Goal: Information Seeking & Learning: Stay updated

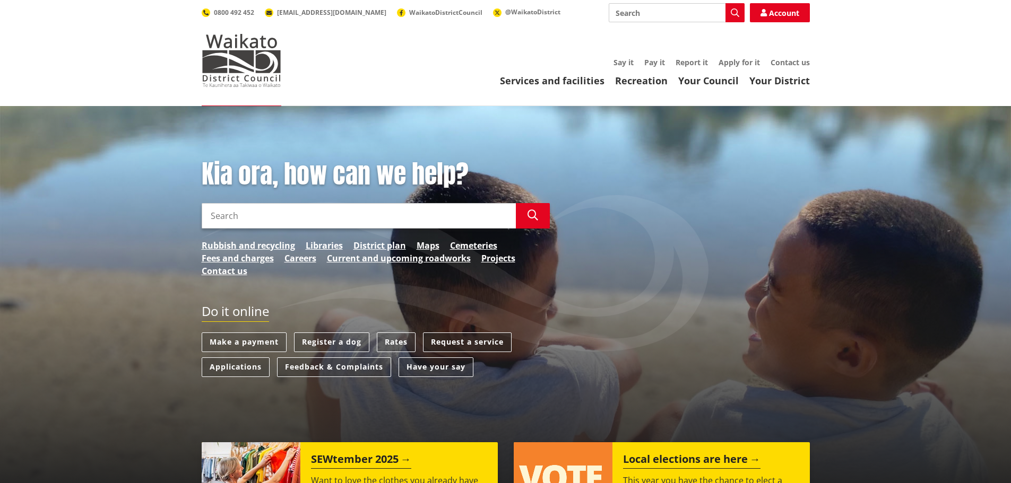
click at [486, 342] on link "Request a service" at bounding box center [467, 343] width 89 height 20
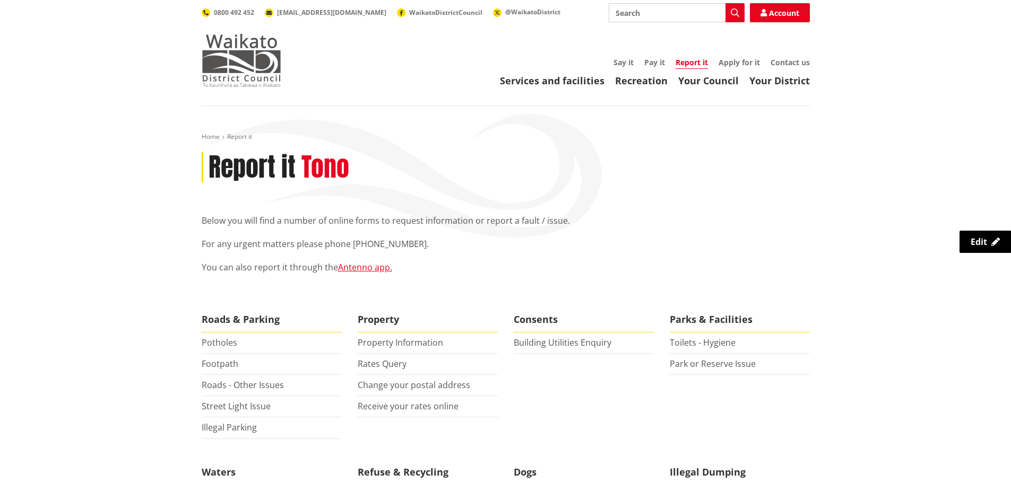
click at [239, 58] on img at bounding box center [242, 60] width 80 height 53
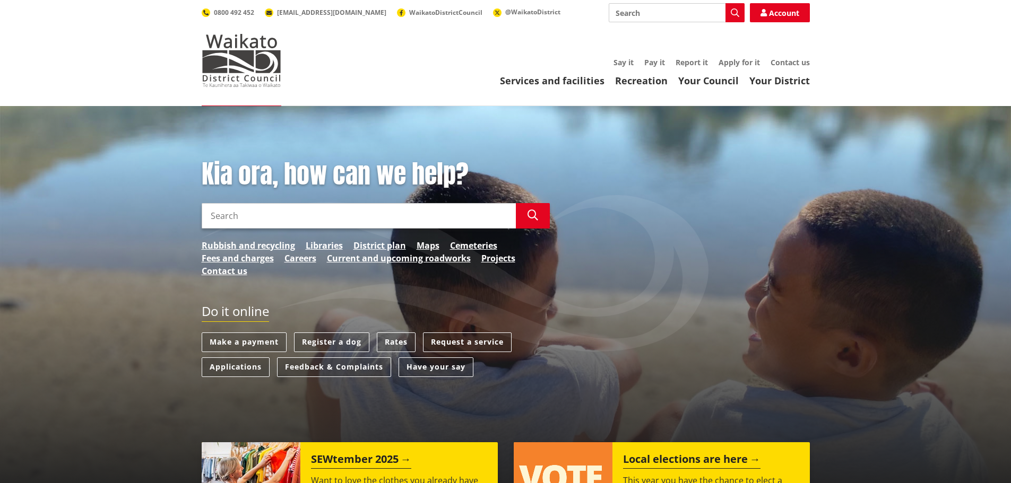
click at [317, 221] on input "Search" at bounding box center [359, 215] width 314 height 25
type input "final"
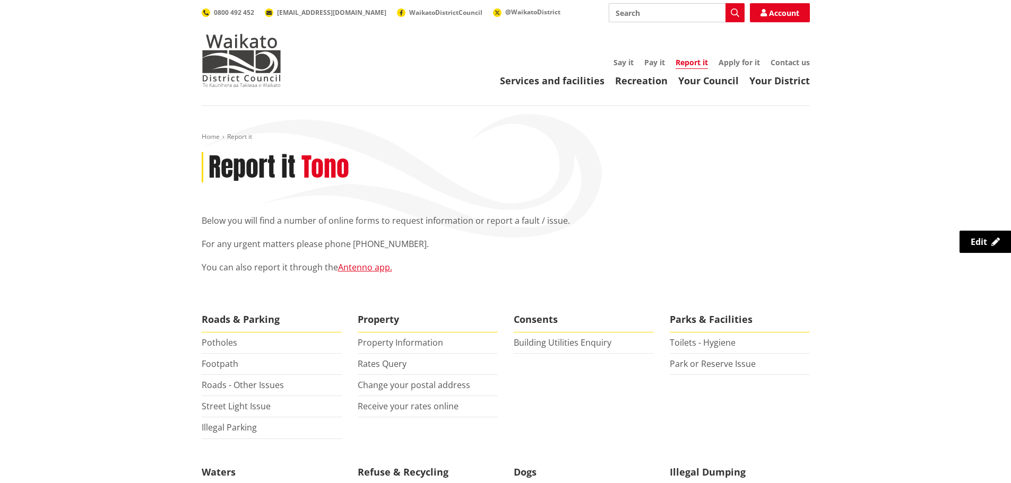
click at [645, 8] on input "Search" at bounding box center [677, 12] width 136 height 19
click at [733, 10] on icon "button" at bounding box center [735, 12] width 8 height 8
click at [715, 27] on div "Final Reading Request" at bounding box center [676, 32] width 135 height 19
type input "Final Reading Request"
click at [726, 33] on div "Final Reading Request" at bounding box center [676, 32] width 135 height 19
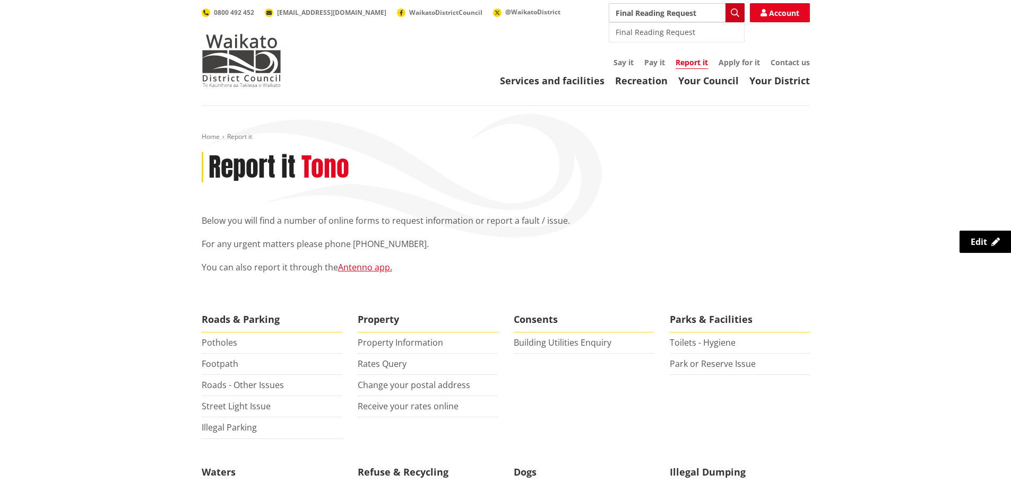
click at [741, 16] on button "Search" at bounding box center [734, 12] width 19 height 19
click at [740, 15] on button "Search" at bounding box center [734, 12] width 19 height 19
click at [740, 14] on button "Search" at bounding box center [734, 12] width 19 height 19
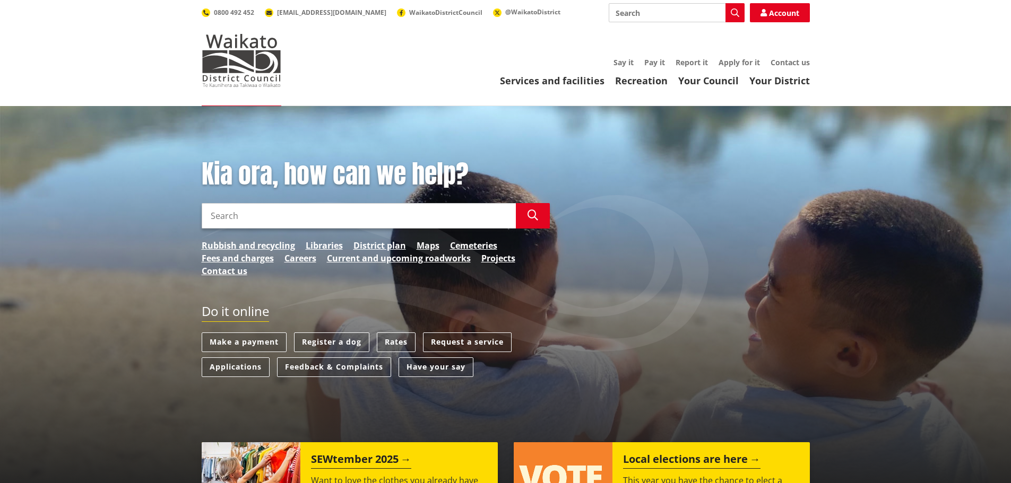
click at [302, 215] on input "Search" at bounding box center [359, 215] width 314 height 25
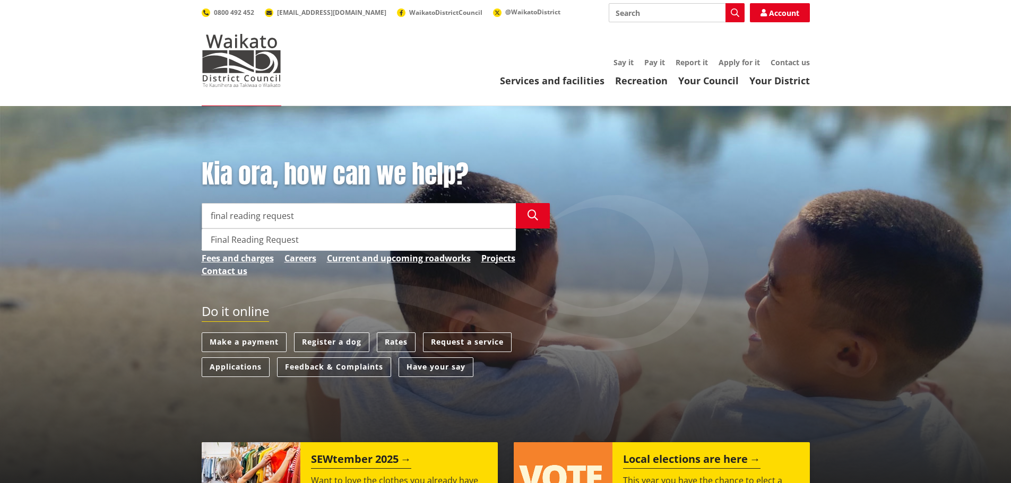
type input "final reading request"
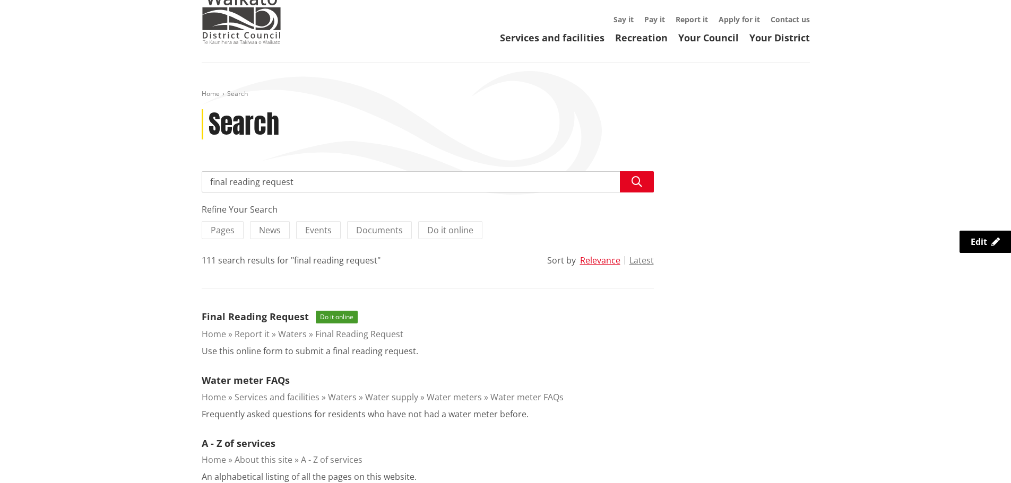
scroll to position [106, 0]
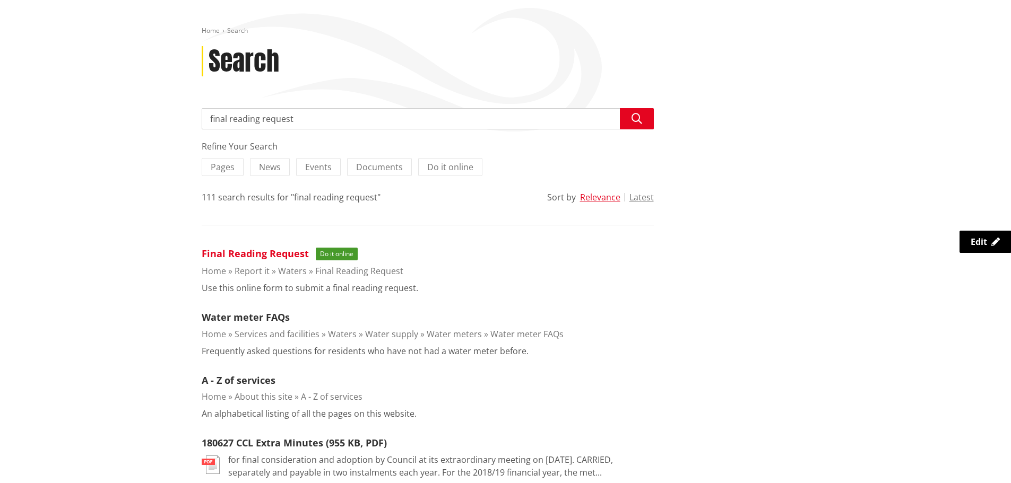
click at [227, 253] on link "Final Reading Request" at bounding box center [255, 253] width 107 height 13
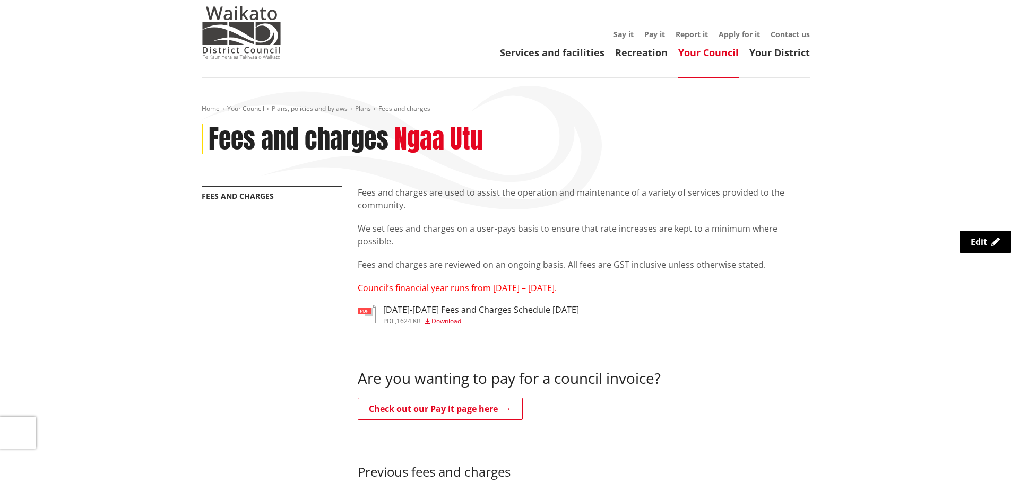
scroll to position [53, 0]
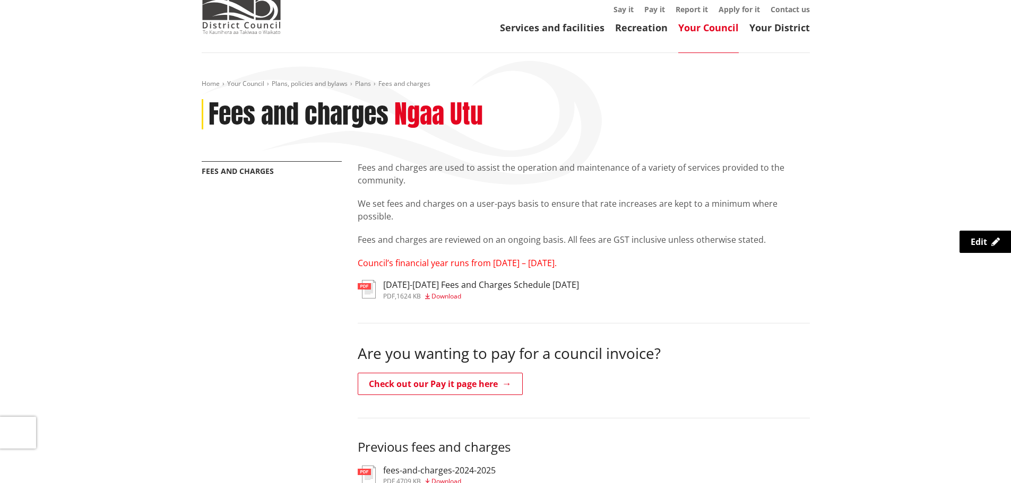
click at [453, 294] on span "Download" at bounding box center [446, 296] width 30 height 9
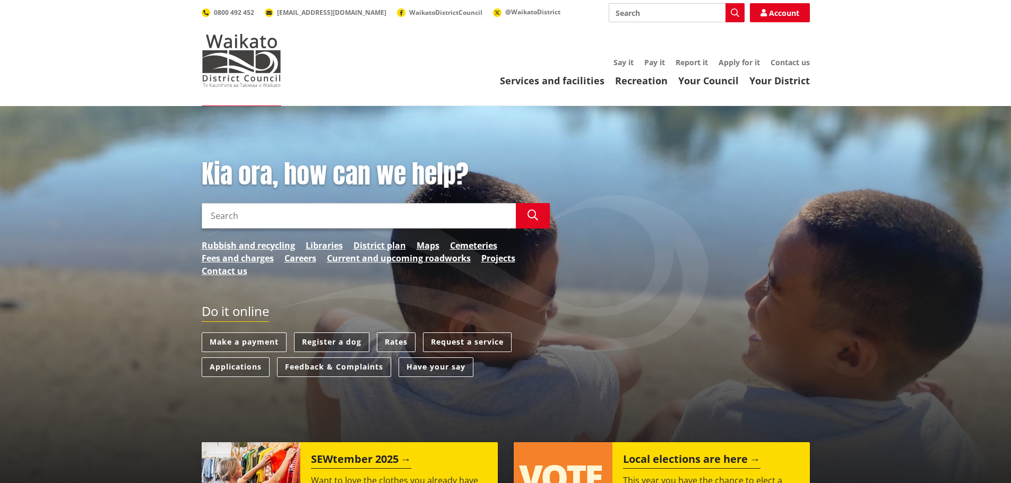
click at [327, 335] on link "Register a dog" at bounding box center [331, 343] width 75 height 20
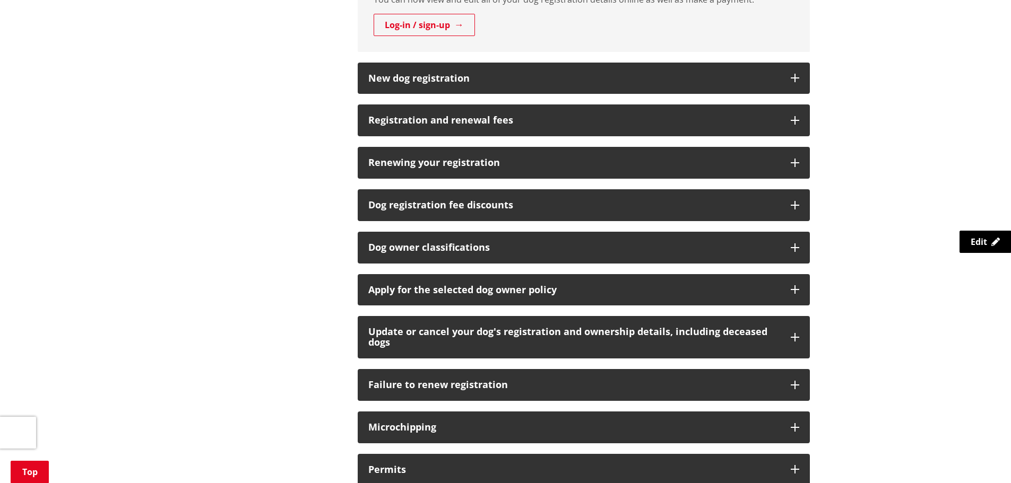
scroll to position [637, 0]
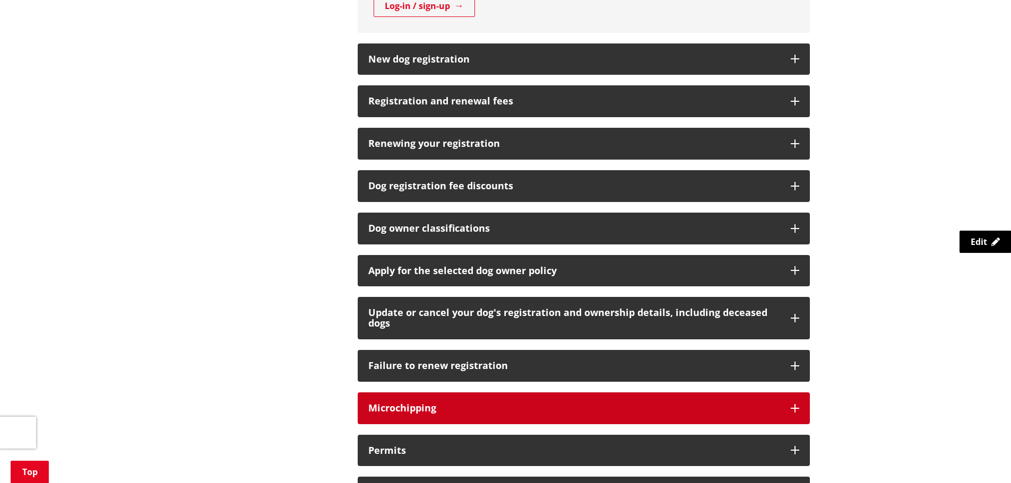
click at [390, 404] on h3 "Microchipping" at bounding box center [574, 408] width 412 height 11
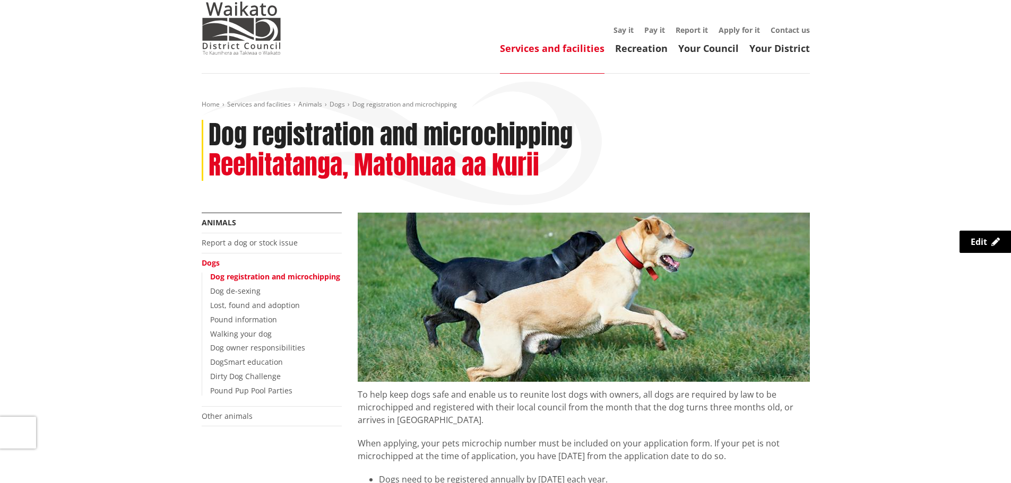
scroll to position [0, 0]
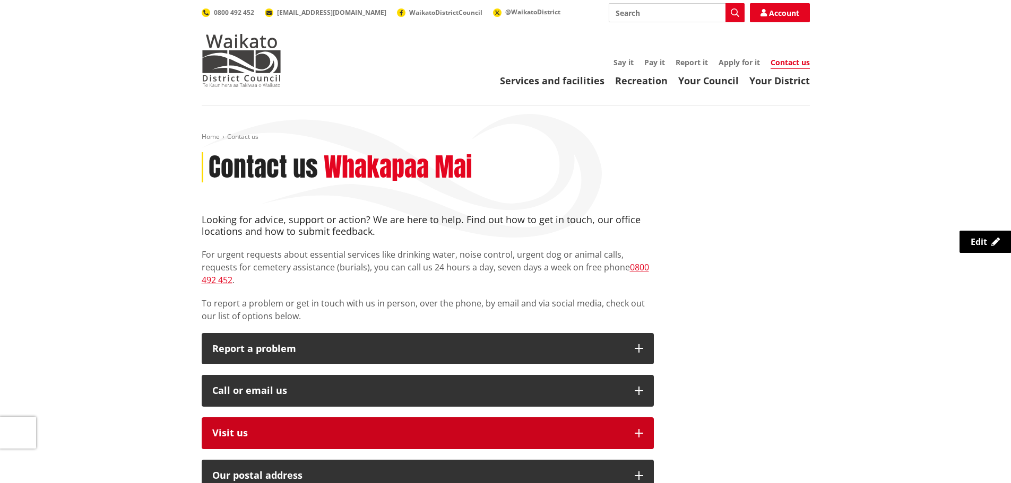
click at [219, 428] on p "Visit us" at bounding box center [418, 433] width 412 height 11
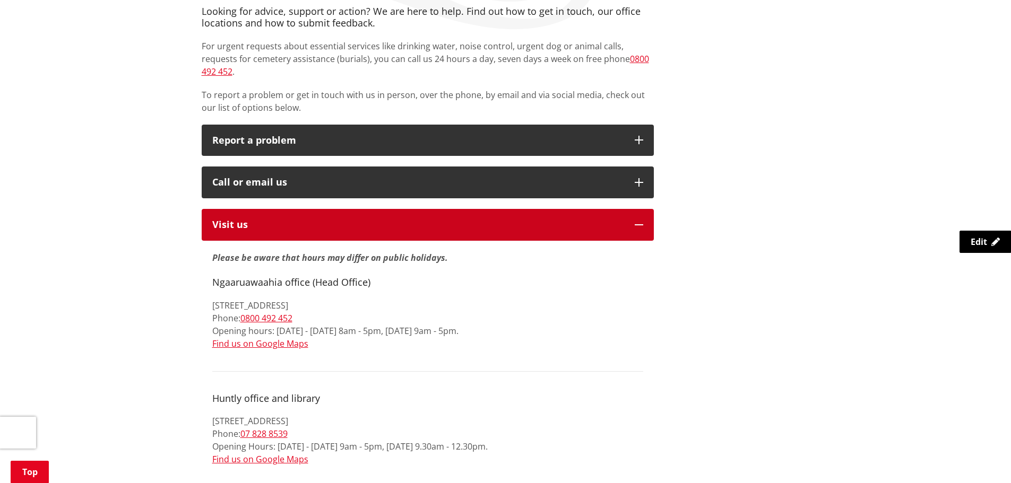
scroll to position [265, 0]
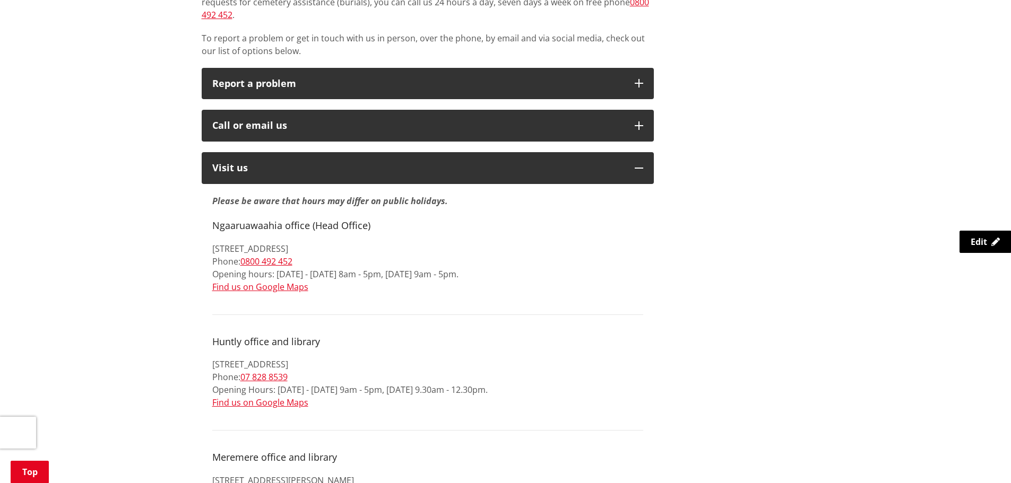
click at [338, 362] on p "142 Main Street, Huntly 3700 Phone: 07 828 8539 Opening Hours: Monday - Friday …" at bounding box center [427, 383] width 431 height 51
click at [456, 365] on p "142 Main Street, Huntly 3700 Phone: 07 828 8539 Opening Hours: Monday - Friday …" at bounding box center [427, 383] width 431 height 51
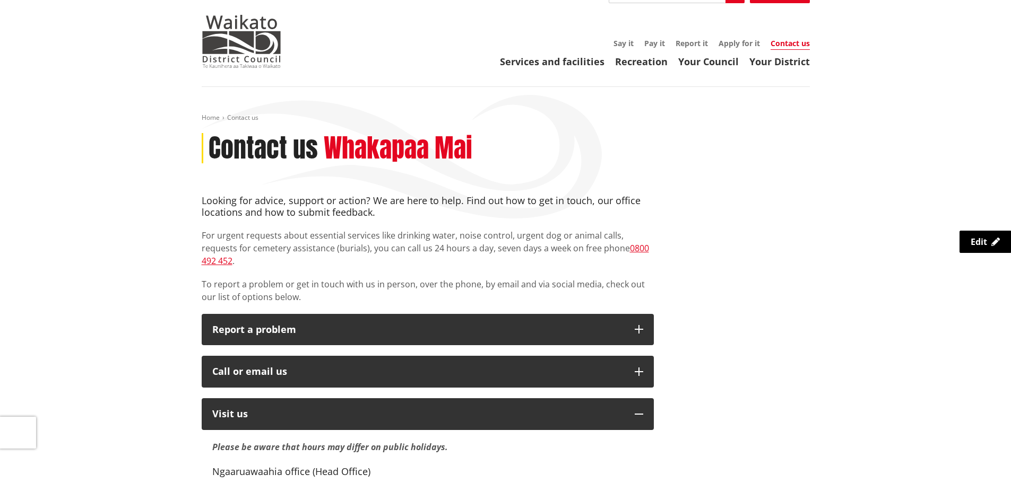
scroll to position [0, 0]
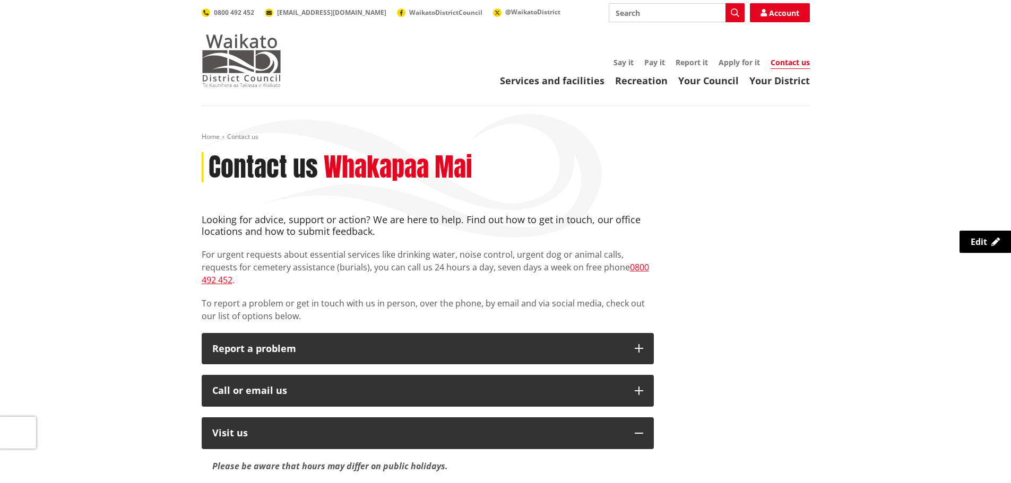
click at [239, 54] on img at bounding box center [242, 60] width 80 height 53
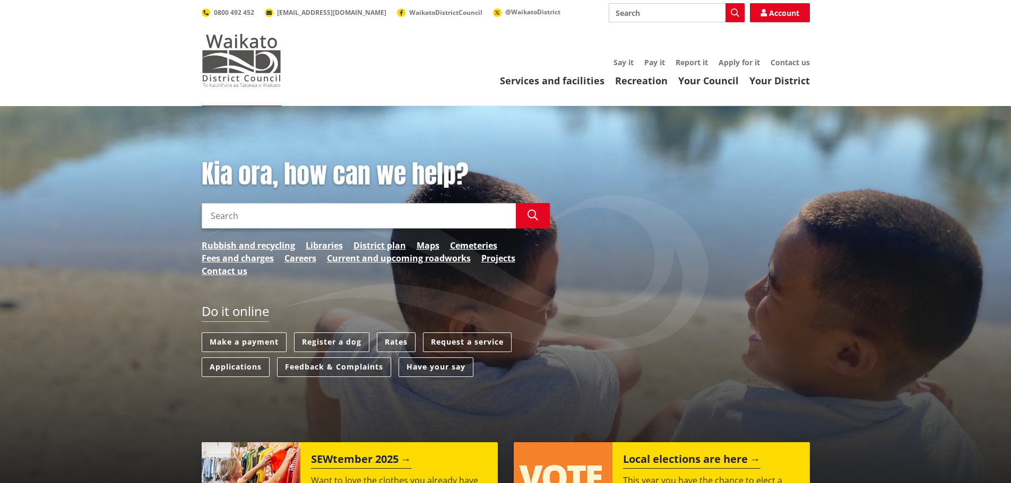
click at [239, 58] on img at bounding box center [242, 60] width 80 height 53
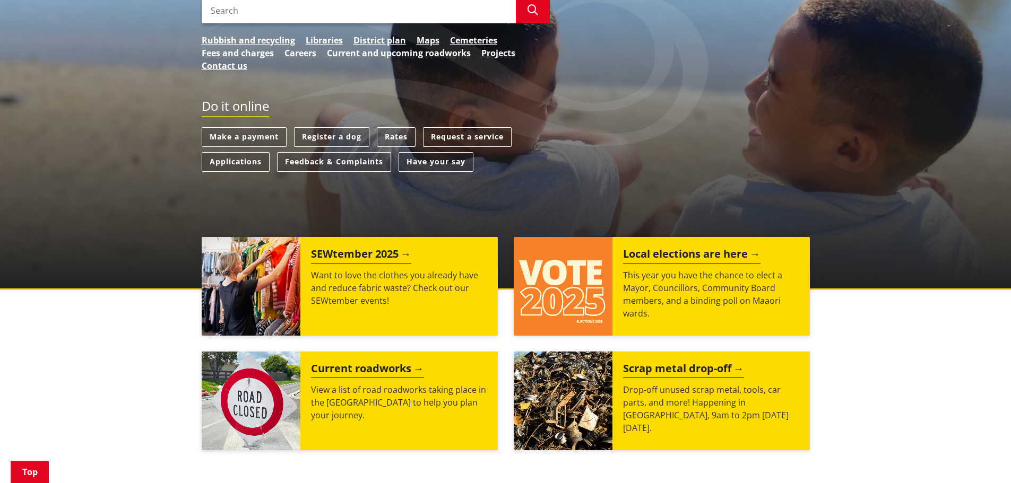
scroll to position [212, 0]
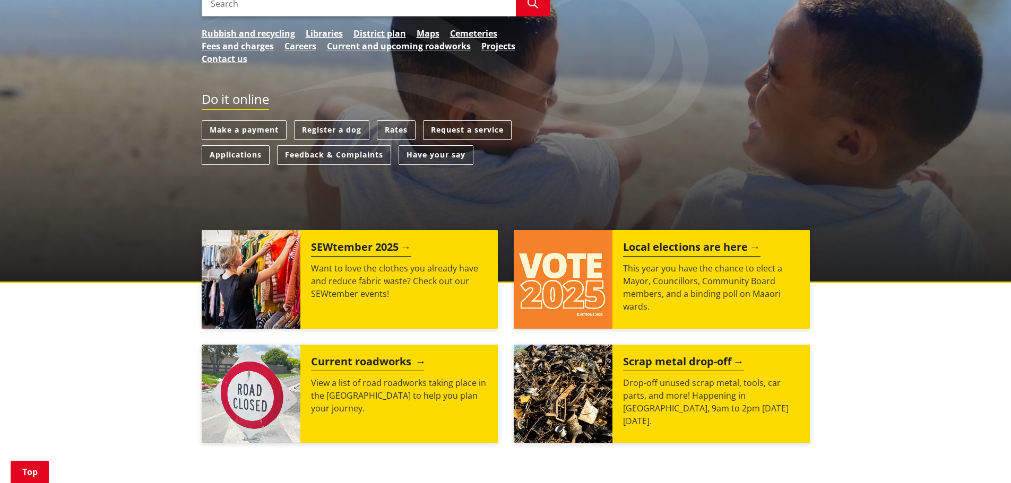
click at [323, 351] on div "Current roadworks View a list of road roadworks taking place in the Waikato dis…" at bounding box center [398, 394] width 197 height 99
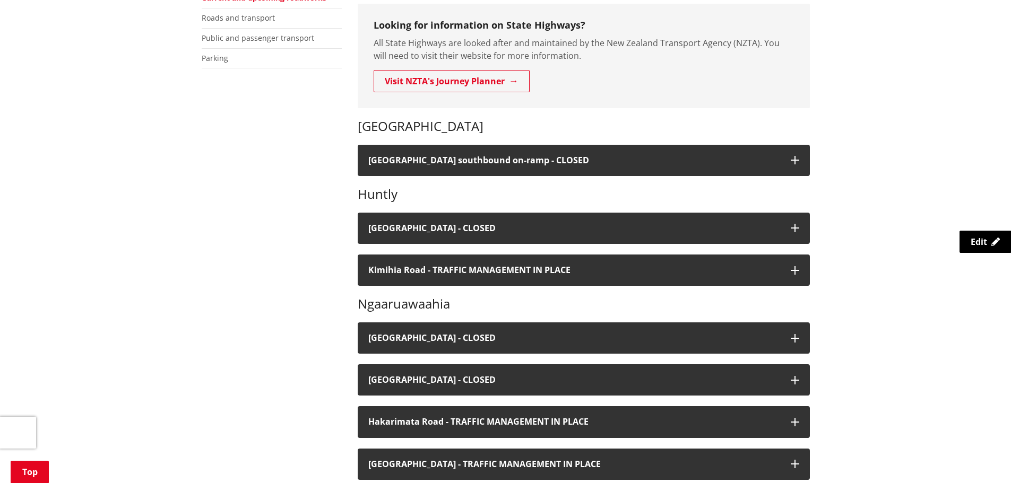
scroll to position [265, 0]
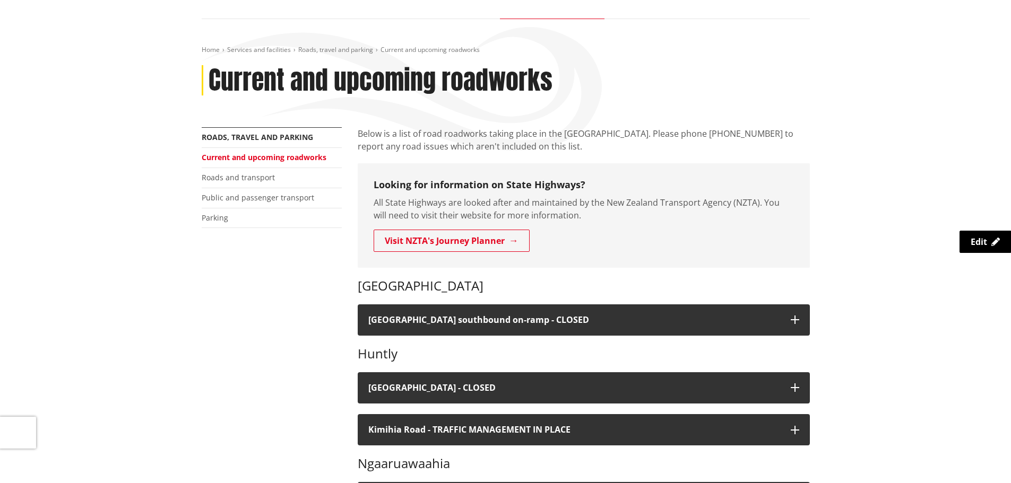
scroll to position [106, 0]
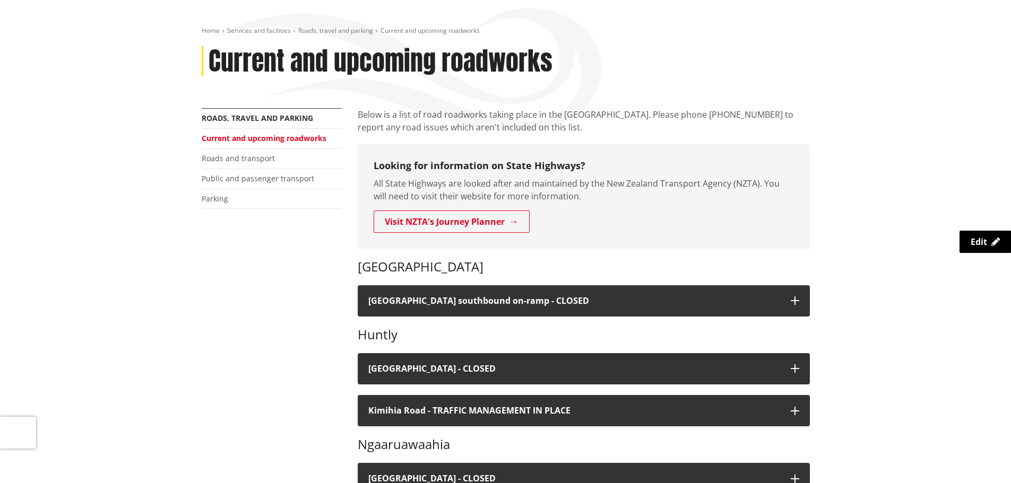
click at [348, 155] on div "More from this section Roads, travel and parking Current and upcoming roadworks…" at bounding box center [272, 171] width 156 height 127
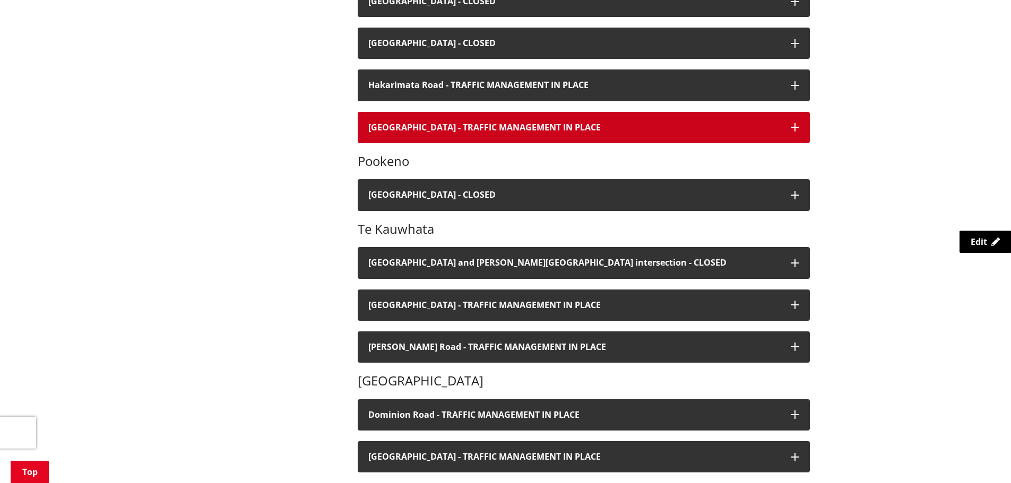
scroll to position [531, 0]
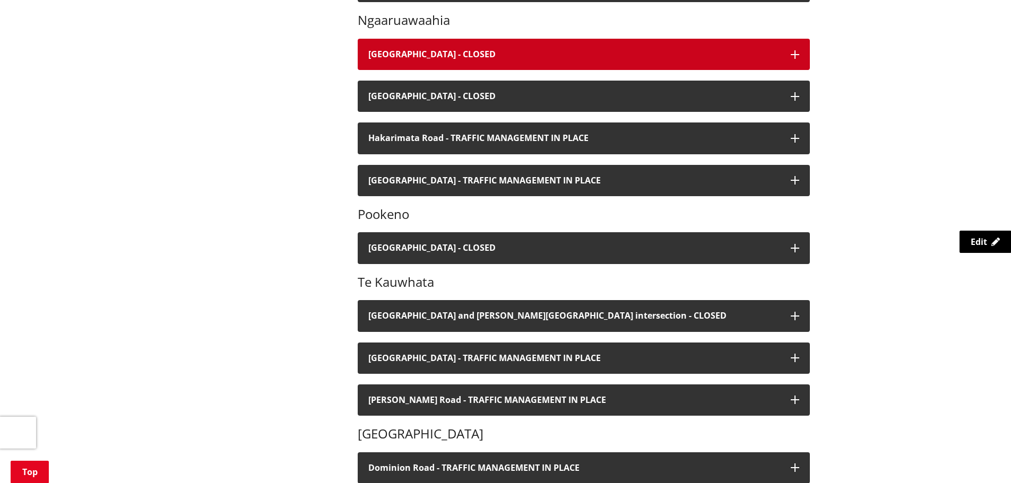
click at [797, 54] on icon "button" at bounding box center [795, 54] width 8 height 8
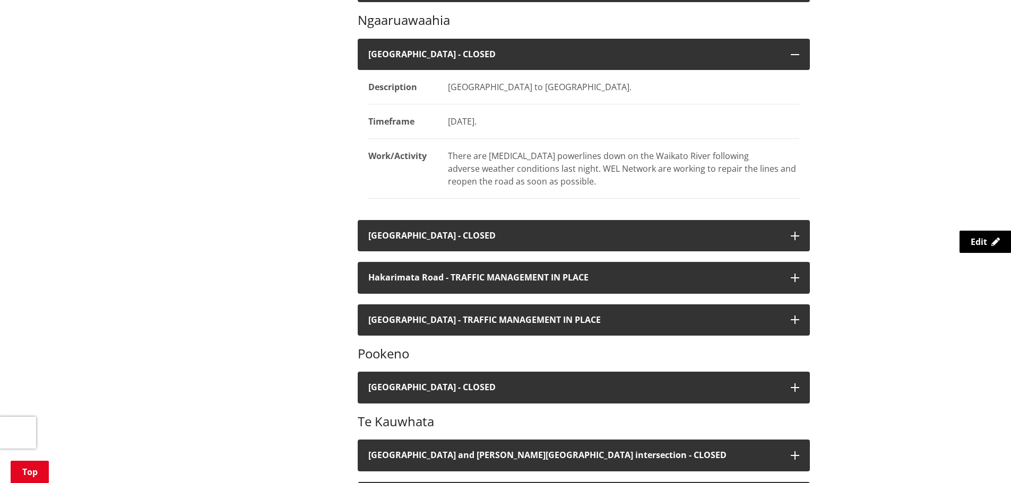
click at [343, 177] on div "More from this section Roads, travel and parking Current and upcoming roadworks…" at bounding box center [506, 440] width 624 height 1512
click at [335, 281] on div "More from this section Roads, travel and parking Current and upcoming roadworks…" at bounding box center [506, 440] width 624 height 1512
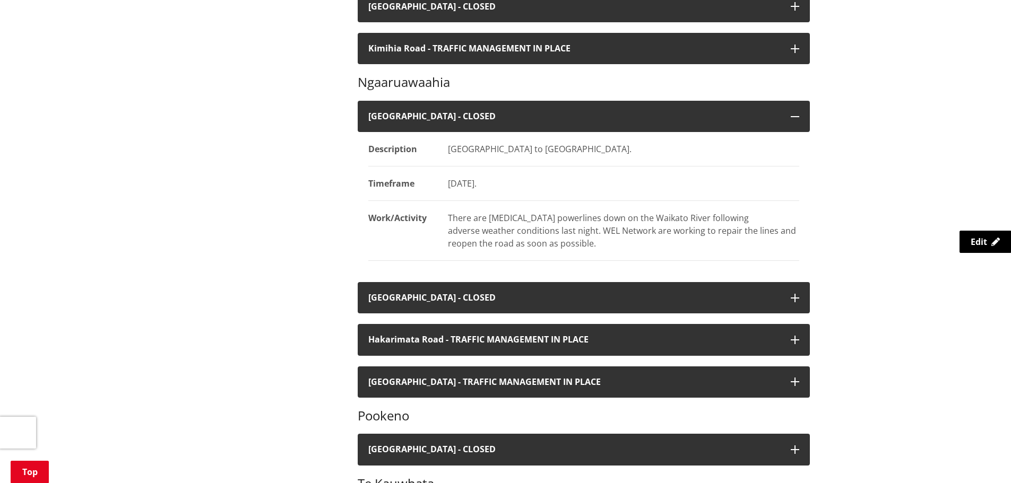
scroll to position [478, 0]
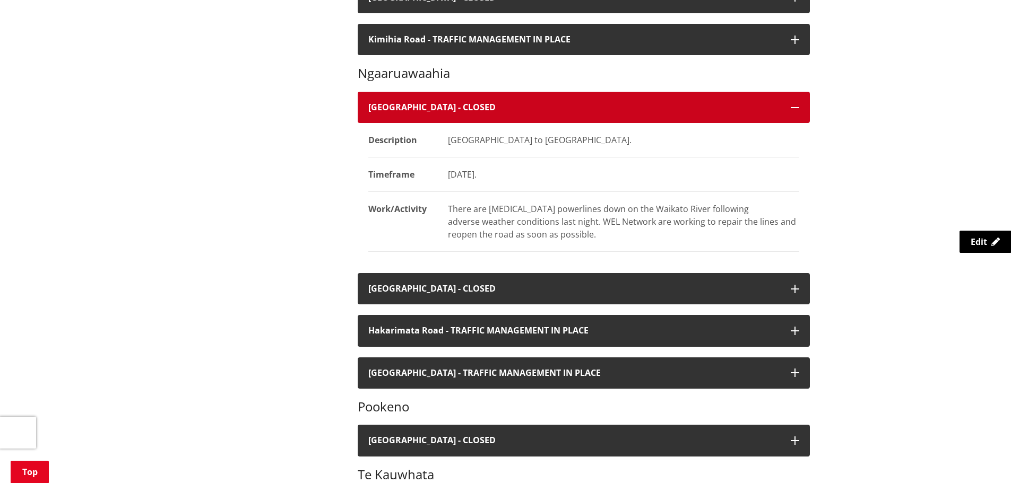
click at [456, 98] on button "[GEOGRAPHIC_DATA] - CLOSED" at bounding box center [584, 107] width 452 height 31
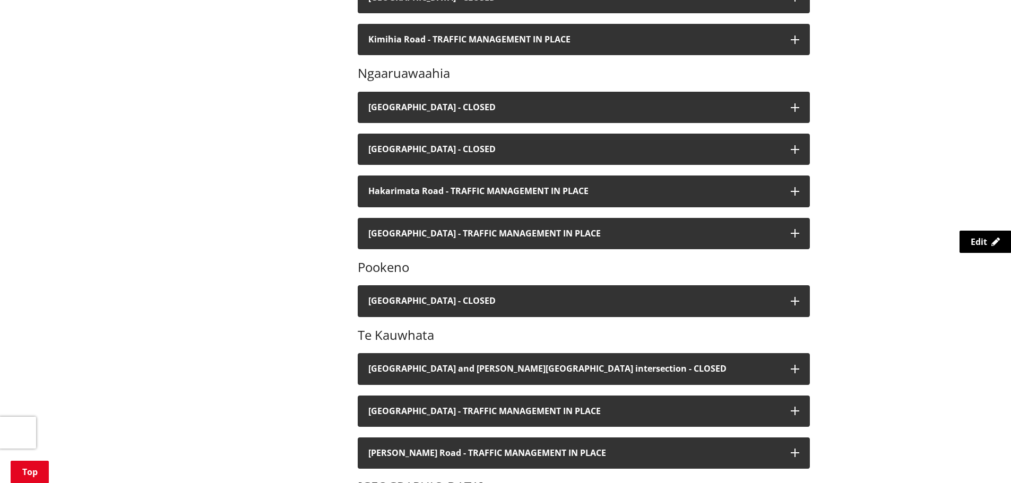
click at [320, 116] on div "More from this section Roads, travel and parking Current and upcoming roadworks…" at bounding box center [506, 423] width 624 height 1373
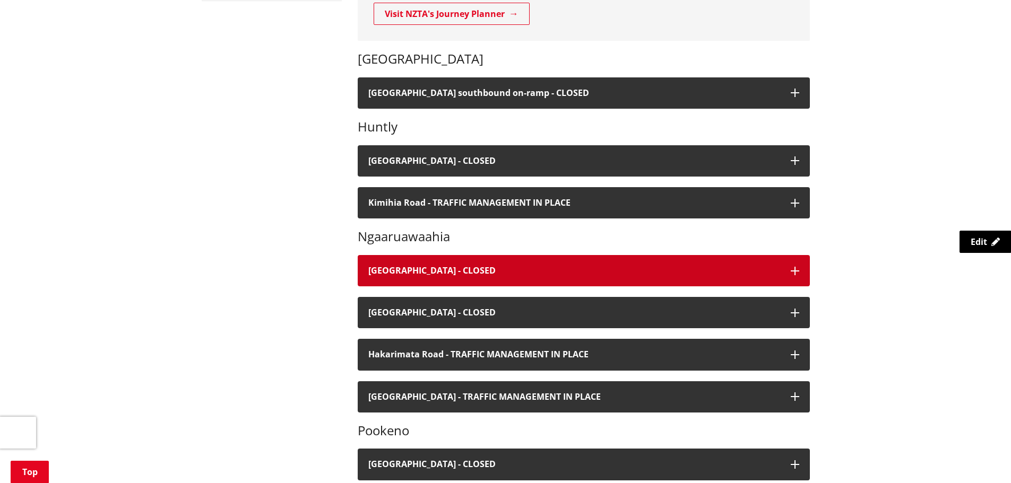
scroll to position [318, 0]
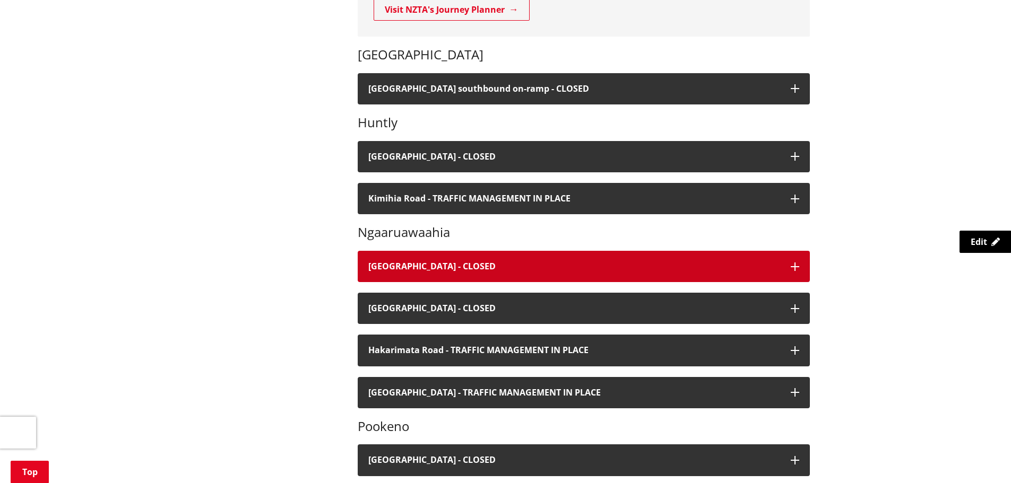
click at [647, 270] on h4 "[GEOGRAPHIC_DATA] - CLOSED" at bounding box center [574, 267] width 412 height 10
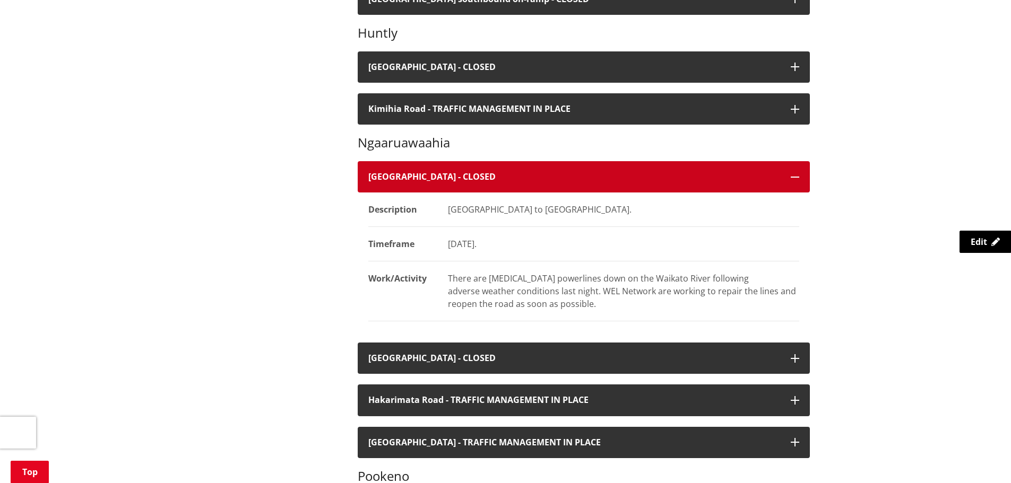
scroll to position [478, 0]
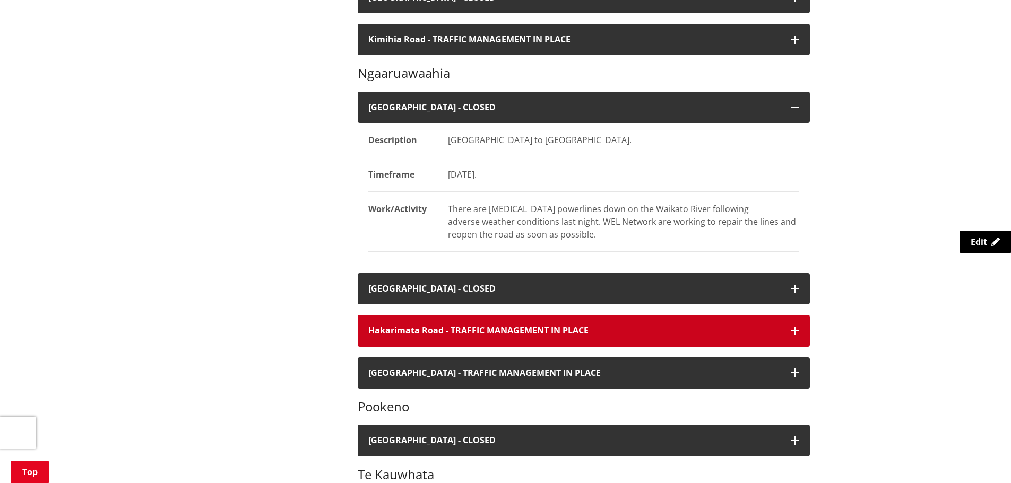
click at [588, 337] on button "Hakarimata Road - TRAFFIC MANAGEMENT IN PLACE" at bounding box center [584, 330] width 452 height 31
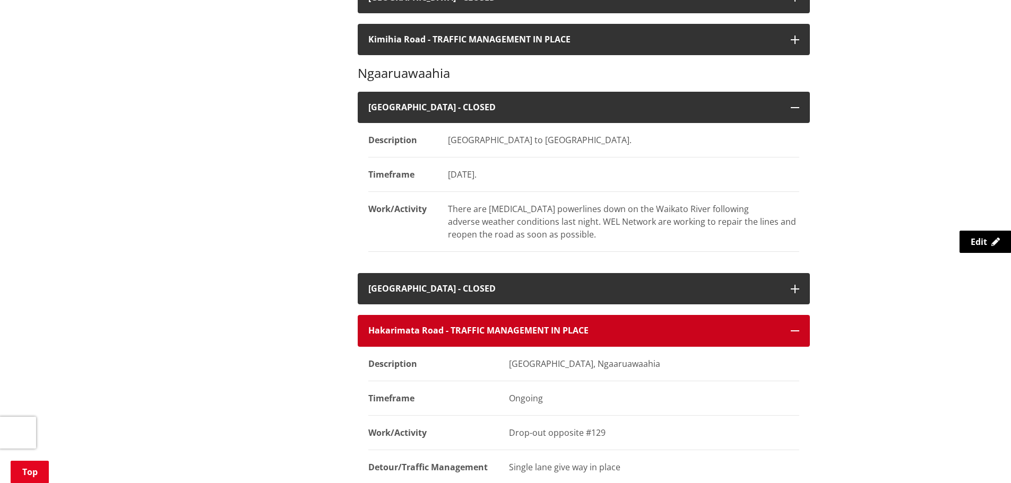
scroll to position [531, 0]
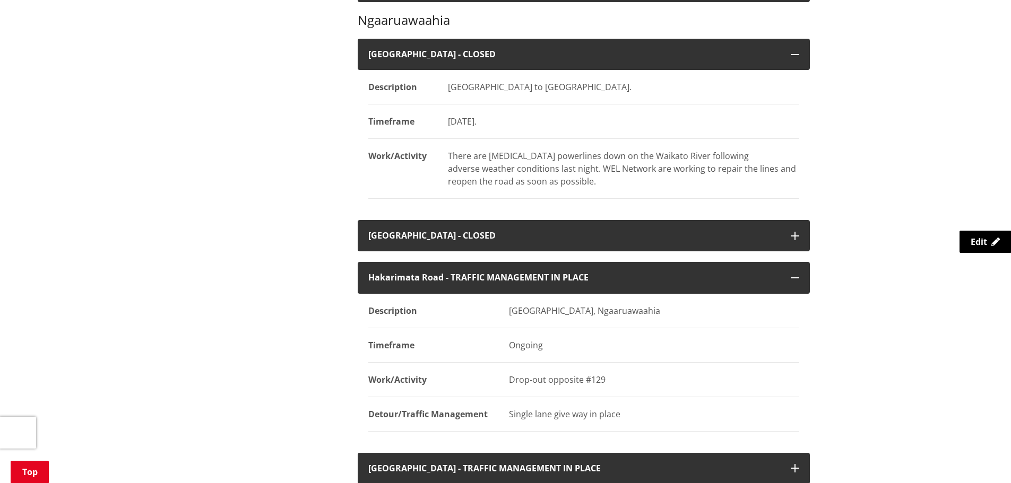
drag, startPoint x: 206, startPoint y: 296, endPoint x: 20, endPoint y: 344, distance: 191.9
